Goal: Find specific page/section

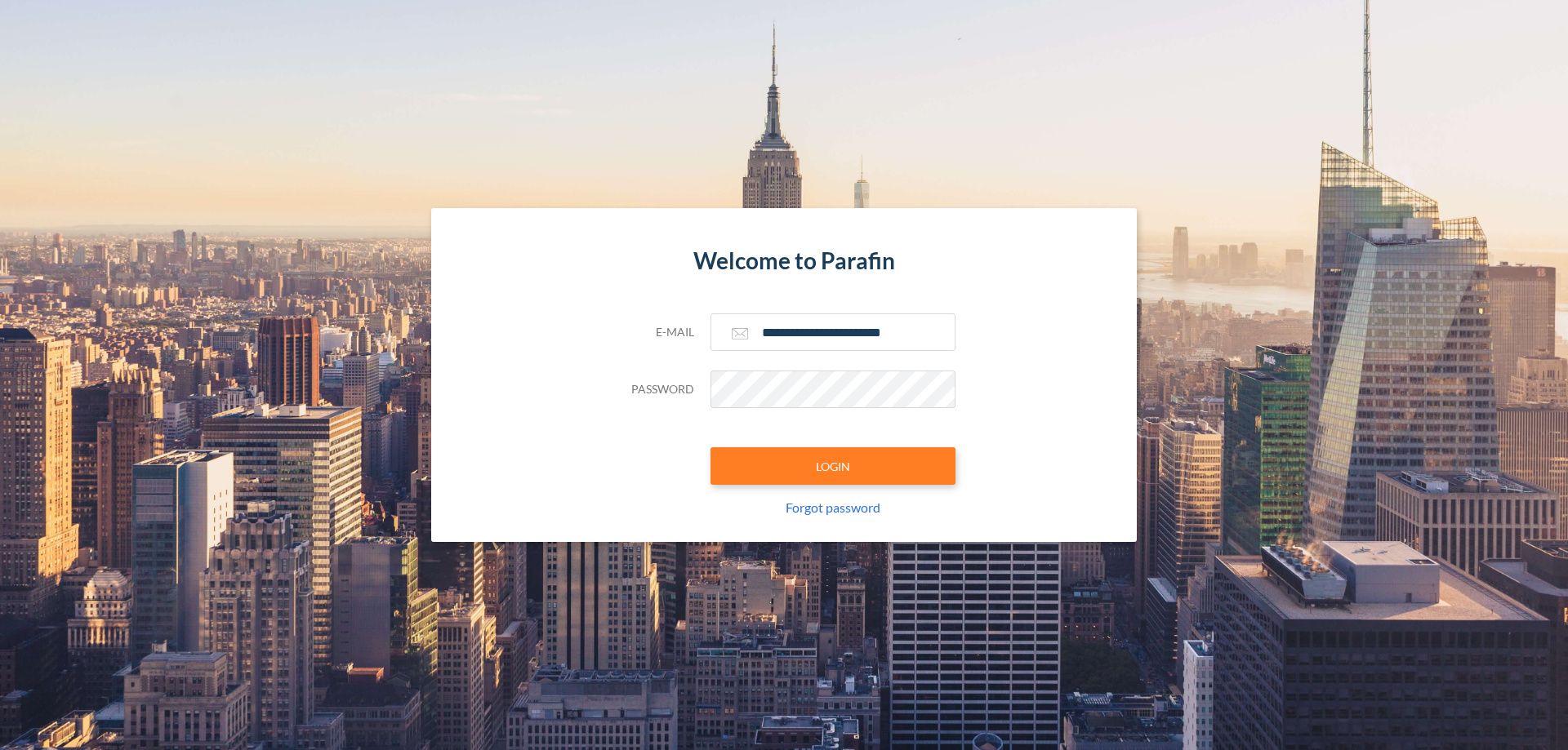
type input "**********"
click at [833, 466] on button "LOGIN" at bounding box center [833, 466] width 245 height 38
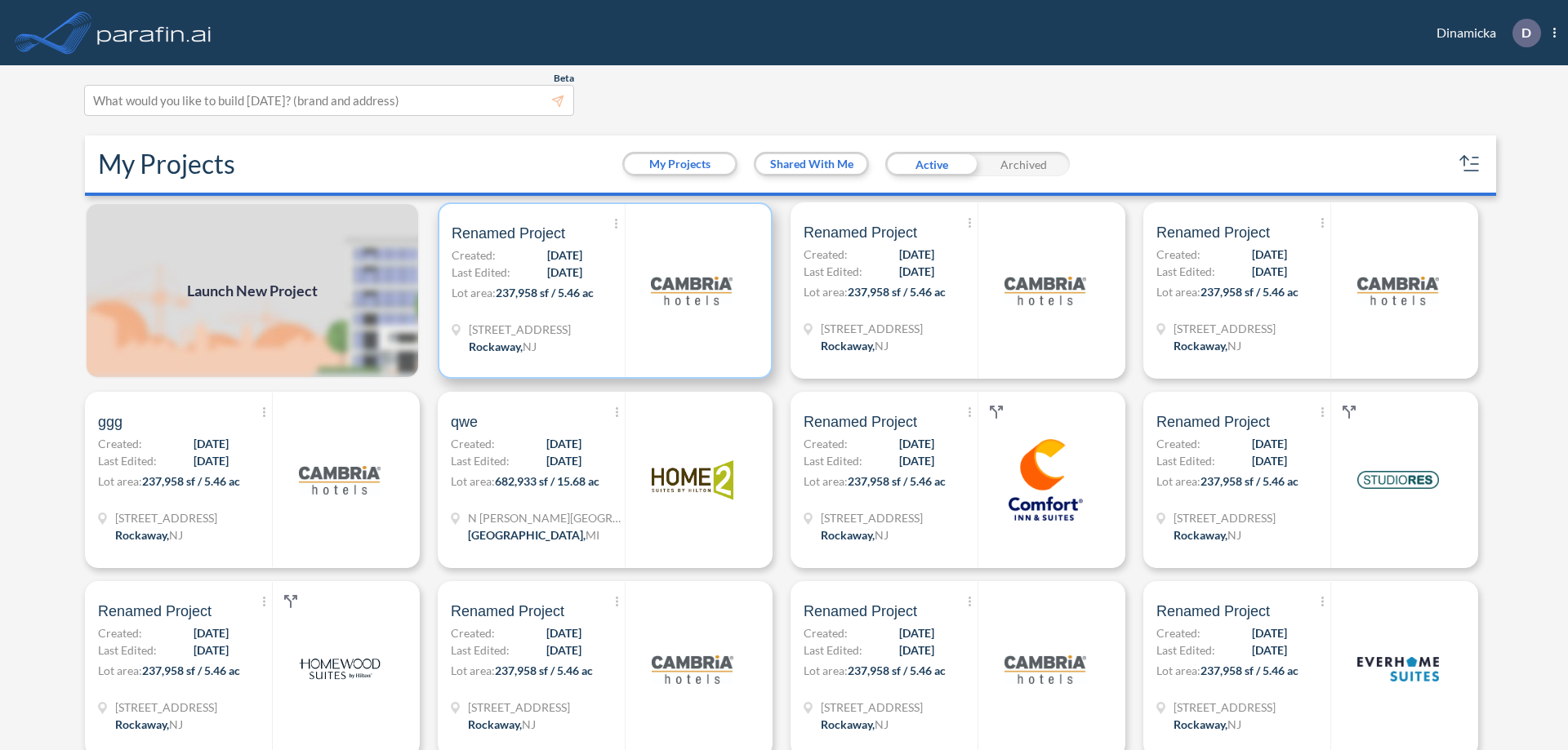
scroll to position [4, 0]
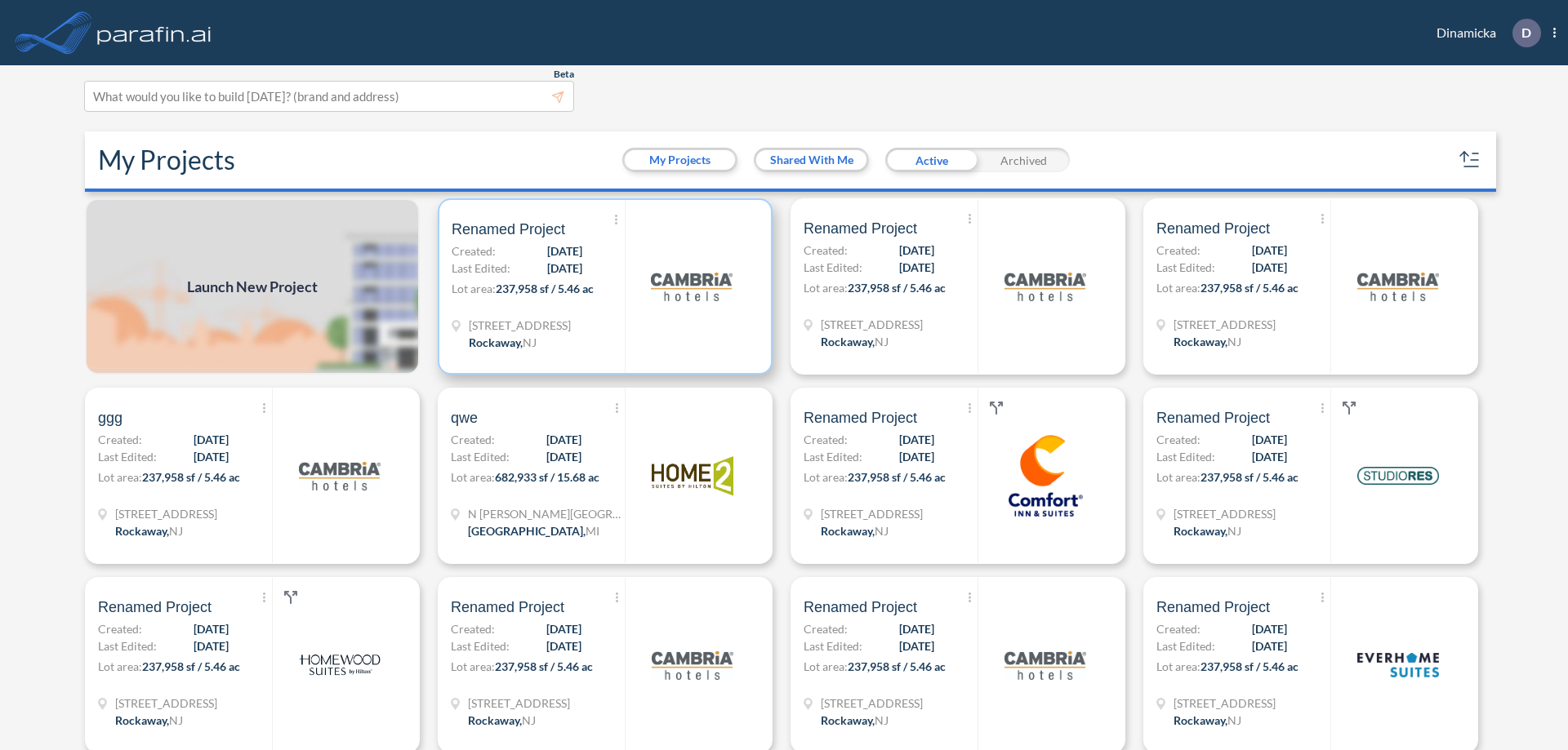
click at [602, 286] on p "Lot area: 237,958 sf / 5.46 ac" at bounding box center [538, 292] width 173 height 24
